Goal: Obtain resource: Obtain resource

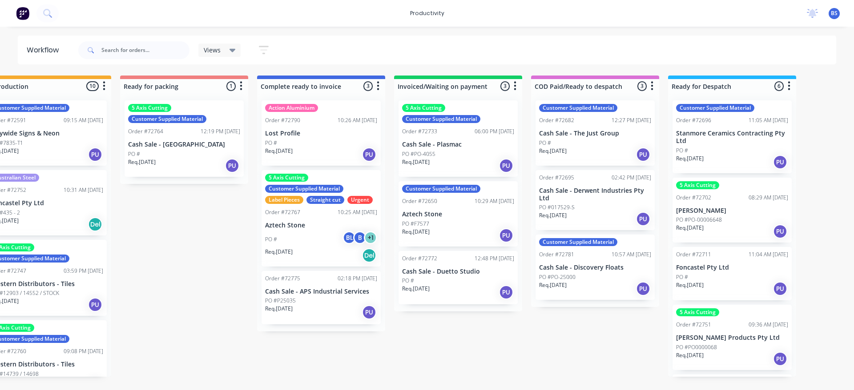
scroll to position [446, 0]
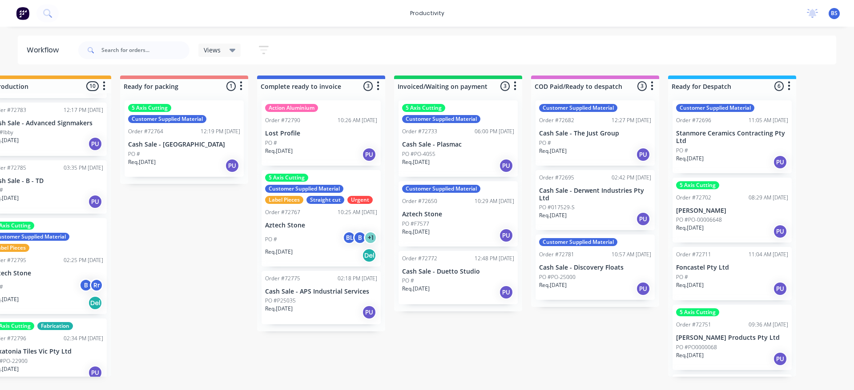
click at [464, 161] on div "Req. 27/08/25 PU" at bounding box center [458, 165] width 112 height 15
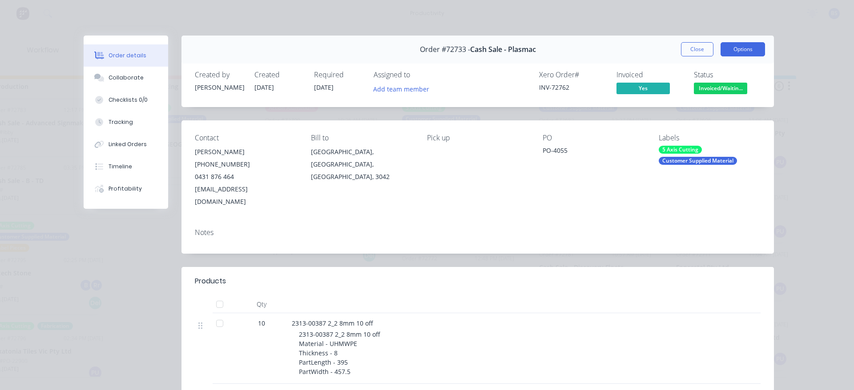
click at [734, 48] on button "Options" at bounding box center [742, 49] width 44 height 14
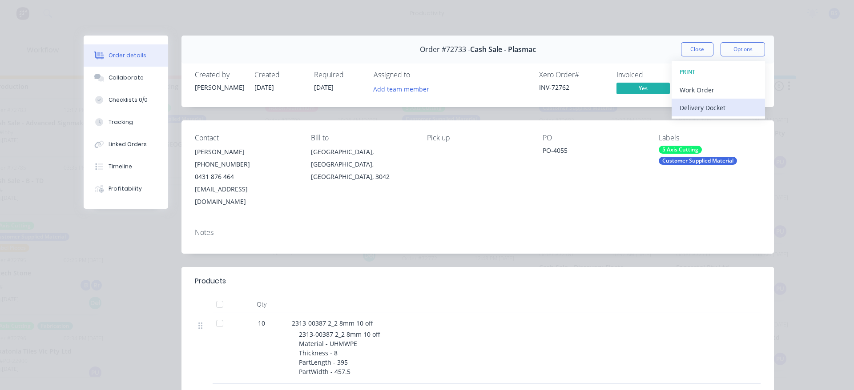
click at [683, 107] on div "Delivery Docket" at bounding box center [717, 107] width 77 height 13
click at [682, 111] on div "Standard" at bounding box center [717, 107] width 77 height 13
click at [697, 43] on button "Close" at bounding box center [697, 49] width 32 height 14
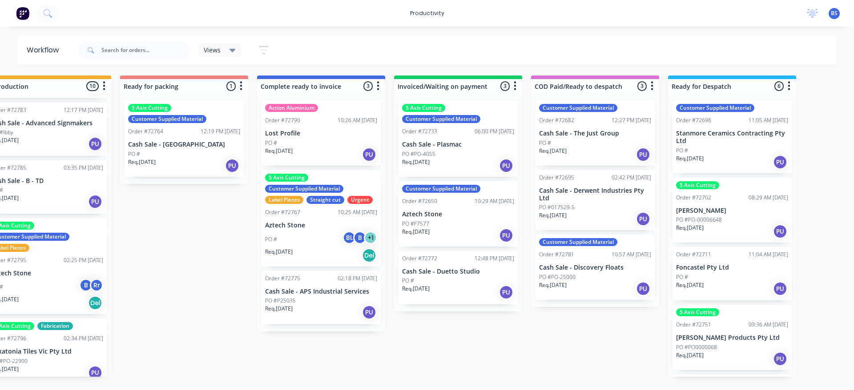
scroll to position [129, 0]
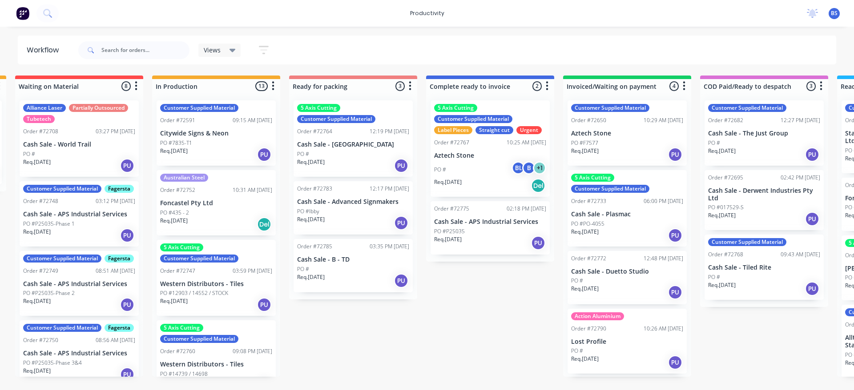
scroll to position [0, 451]
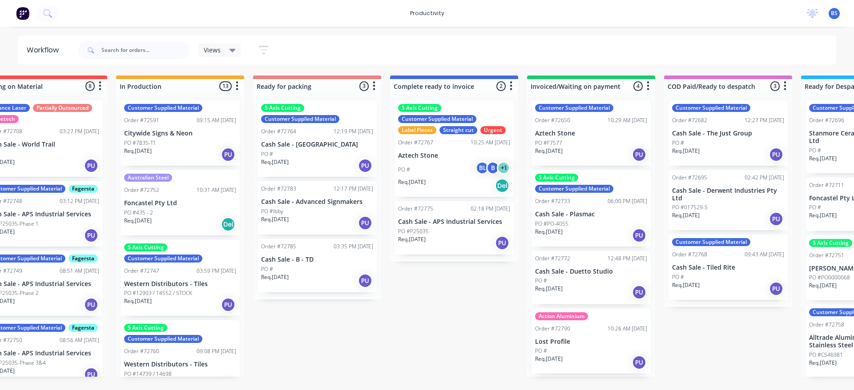
click at [590, 347] on div "PO #" at bounding box center [591, 351] width 112 height 8
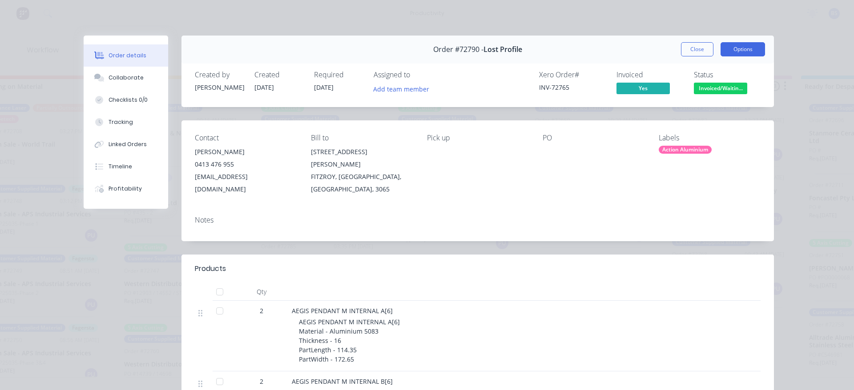
click at [728, 50] on button "Options" at bounding box center [742, 49] width 44 height 14
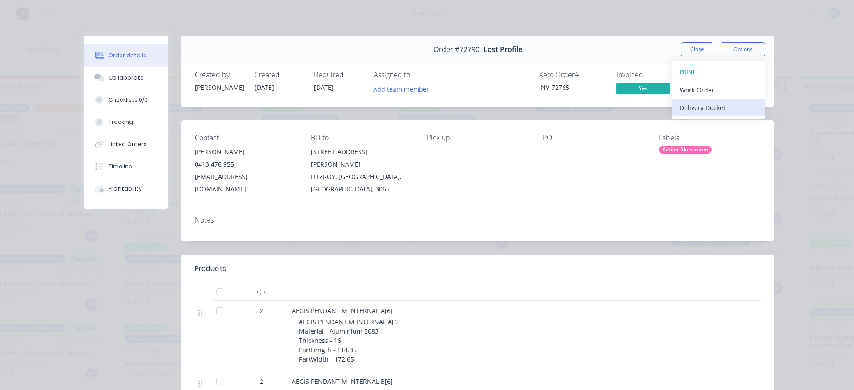
click at [683, 112] on div "Delivery Docket" at bounding box center [717, 107] width 77 height 13
click at [683, 112] on div "Standard" at bounding box center [717, 107] width 77 height 13
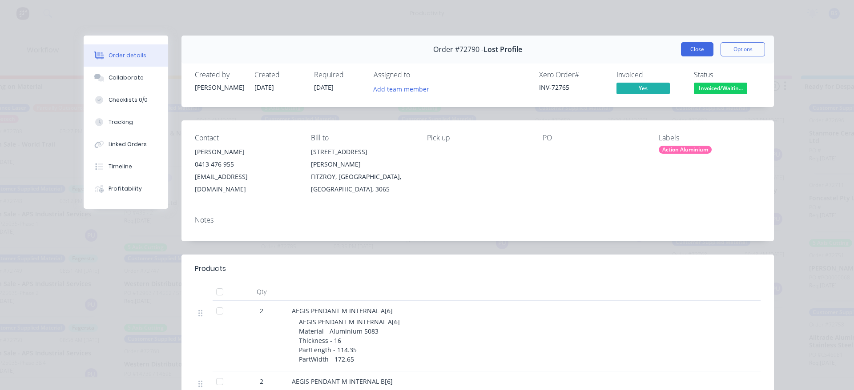
click at [695, 48] on button "Close" at bounding box center [697, 49] width 32 height 14
